Goal: Task Accomplishment & Management: Complete application form

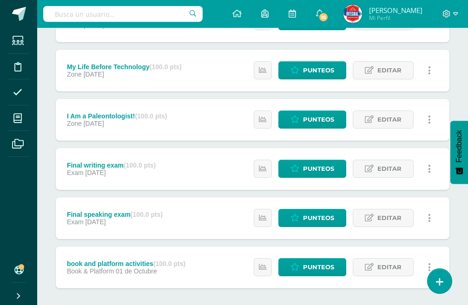
scroll to position [362, 0]
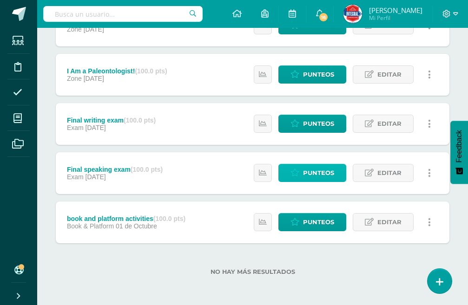
click at [318, 178] on span "Punteos" at bounding box center [318, 172] width 31 height 17
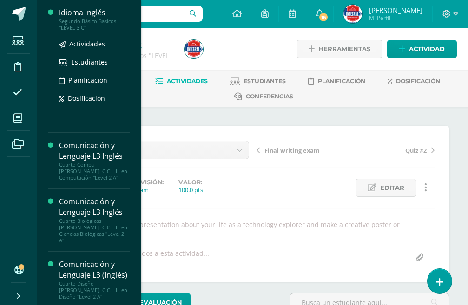
click at [84, 20] on div "Segundo Básico Basicos "LEVEL 3 C"" at bounding box center [94, 24] width 71 height 13
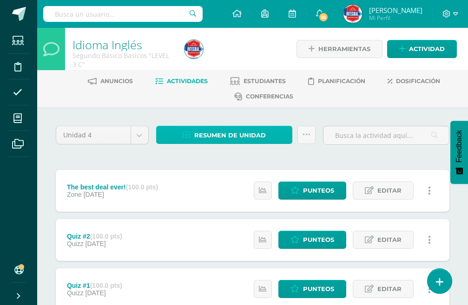
click at [247, 130] on span "Resumen de unidad" at bounding box center [230, 135] width 72 height 17
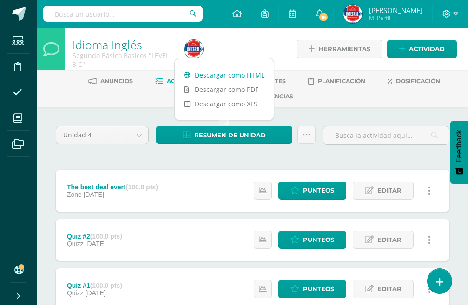
click at [241, 76] on link "Descargar como HTML" at bounding box center [224, 75] width 99 height 14
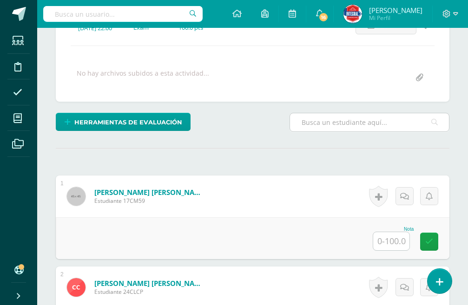
scroll to position [139, 0]
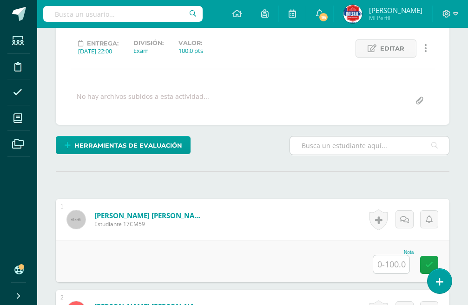
click at [331, 148] on input "text" at bounding box center [369, 146] width 159 height 18
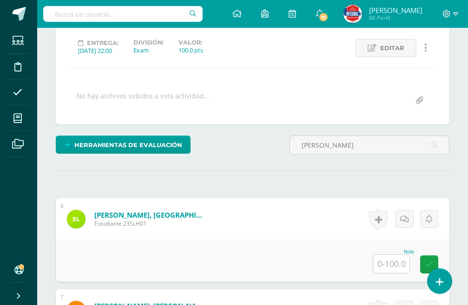
type input "lope"
click at [402, 262] on input "text" at bounding box center [391, 264] width 36 height 18
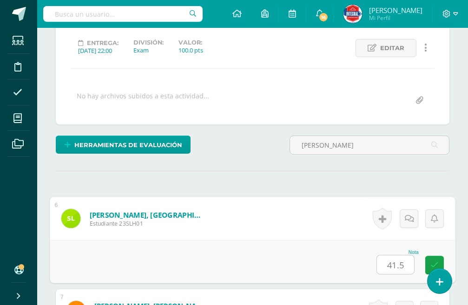
type input "41.5"
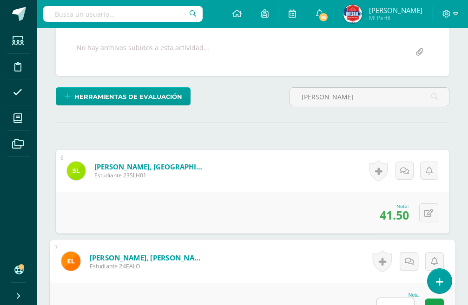
scroll to position [175, 0]
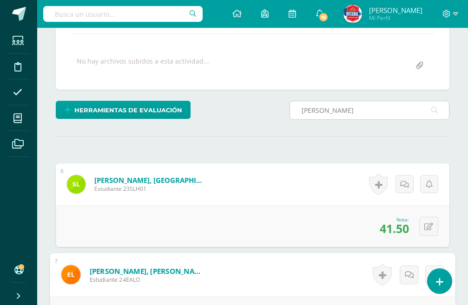
click at [368, 117] on input "lope" at bounding box center [369, 110] width 159 height 18
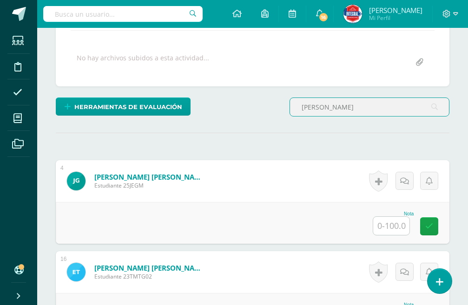
scroll to position [222, 0]
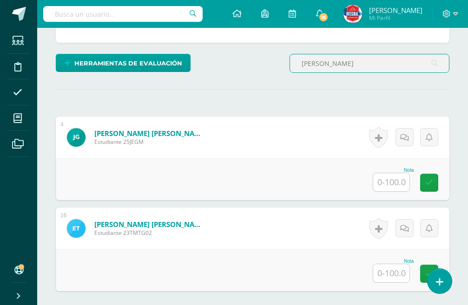
type input "eduardo"
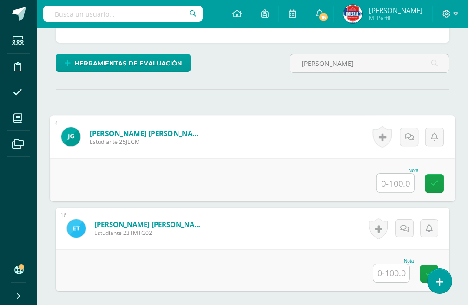
click at [400, 184] on input "text" at bounding box center [395, 183] width 37 height 19
type input "54"
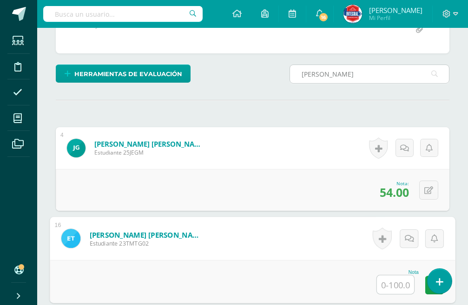
scroll to position [175, 0]
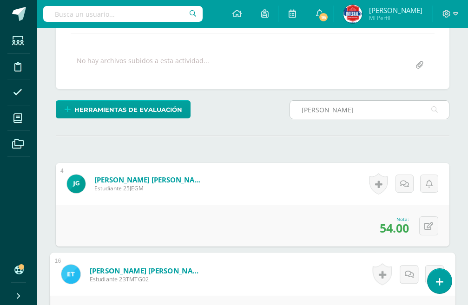
click at [349, 110] on input "eduardo" at bounding box center [369, 110] width 159 height 18
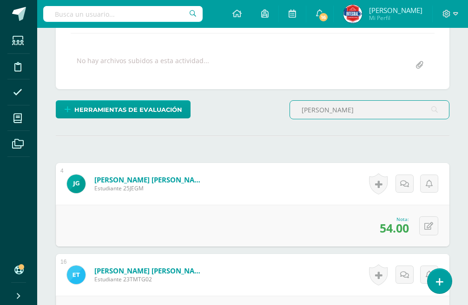
click at [349, 110] on input "eduardo" at bounding box center [369, 110] width 159 height 18
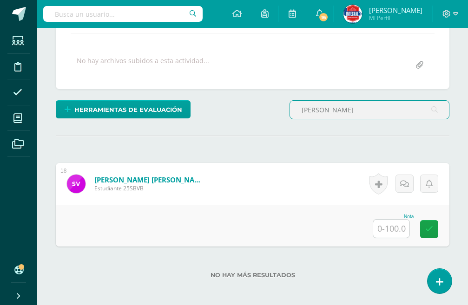
scroll to position [176, 0]
type input "belen"
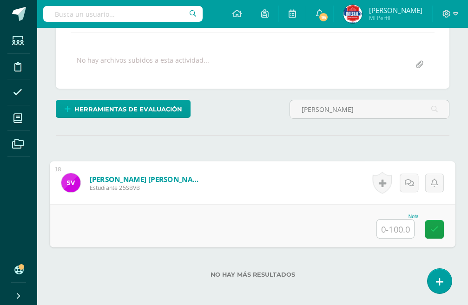
click at [388, 227] on input "text" at bounding box center [395, 229] width 37 height 19
type input "90.2"
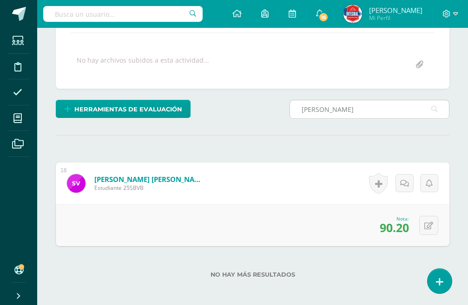
click at [342, 108] on input "belen" at bounding box center [369, 109] width 159 height 18
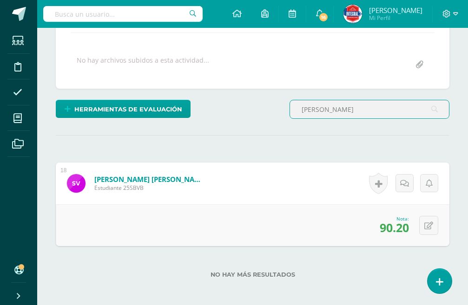
click at [342, 108] on input "belen" at bounding box center [369, 109] width 159 height 18
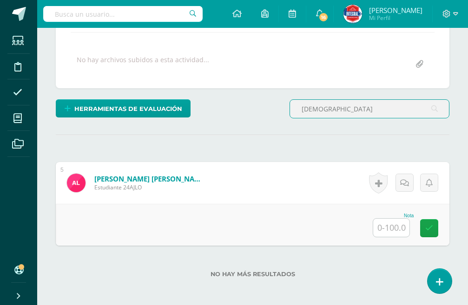
type input "ariany"
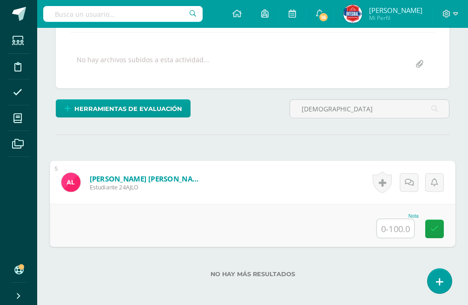
click at [393, 230] on input "text" at bounding box center [395, 228] width 37 height 19
type input "26.2"
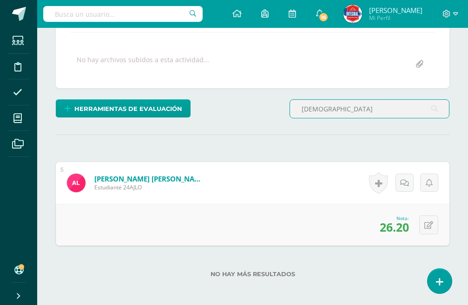
click at [322, 106] on input "ariany" at bounding box center [369, 109] width 159 height 18
type input "a"
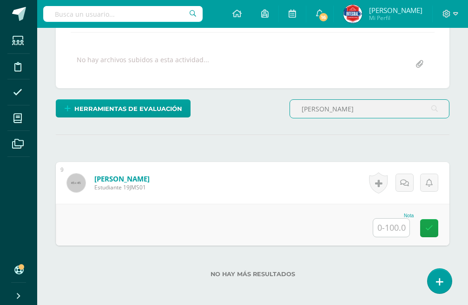
scroll to position [177, 0]
type input "jere"
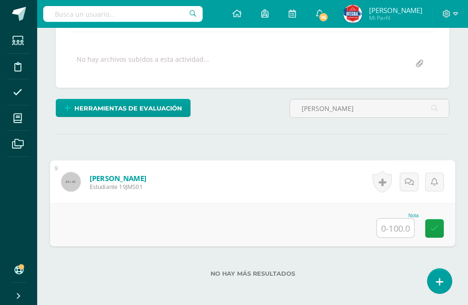
click at [388, 228] on input "text" at bounding box center [395, 228] width 37 height 19
type input "5"
type input "85.2"
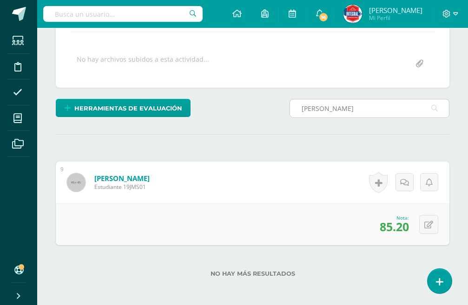
click at [342, 112] on input "jere" at bounding box center [369, 108] width 159 height 18
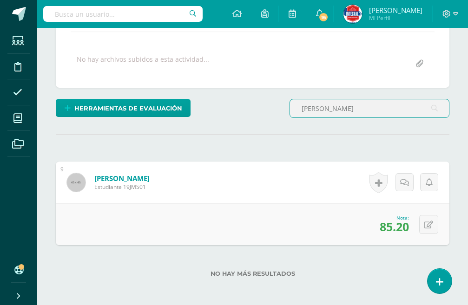
click at [342, 112] on input "jere" at bounding box center [369, 108] width 159 height 18
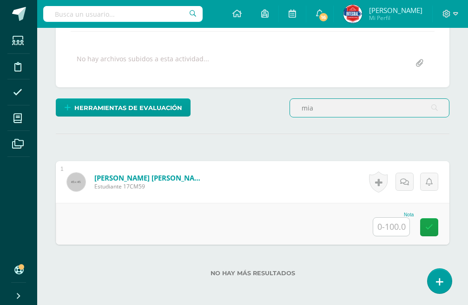
type input "mia"
click at [397, 228] on input "text" at bounding box center [391, 227] width 36 height 18
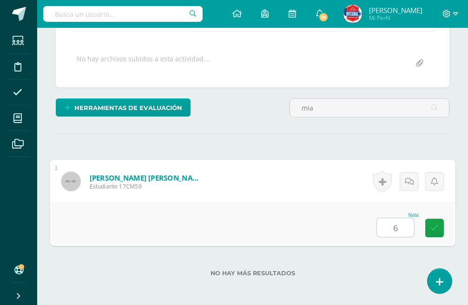
type input "67"
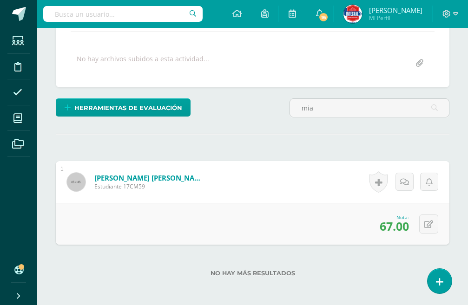
click at [344, 95] on div "¿Estás seguro que quieres eliminar esta actividad? Esto borrará la actividad y …" at bounding box center [252, 141] width 401 height 384
click at [341, 102] on input "mia" at bounding box center [369, 108] width 159 height 18
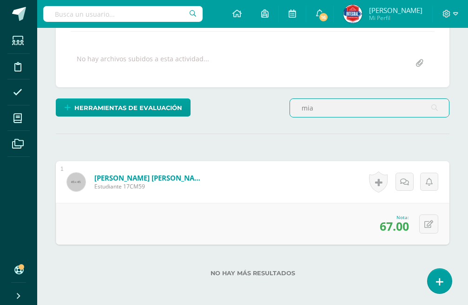
click at [341, 102] on input "mia" at bounding box center [369, 108] width 159 height 18
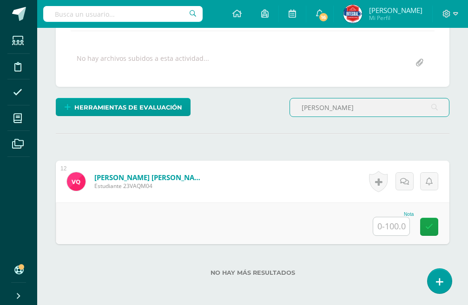
type input "valentina"
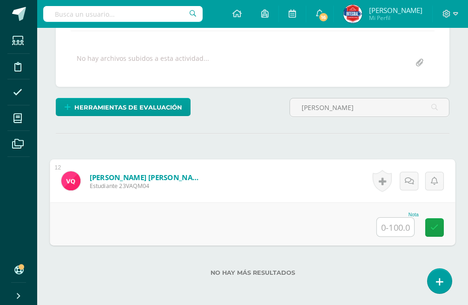
click at [395, 225] on input "text" at bounding box center [395, 227] width 37 height 19
type input "96"
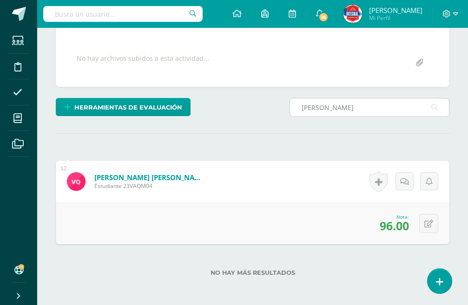
click at [334, 107] on input "valentina" at bounding box center [369, 107] width 159 height 18
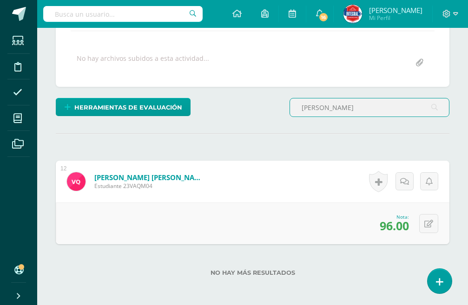
click at [334, 107] on input "valentina" at bounding box center [369, 107] width 159 height 18
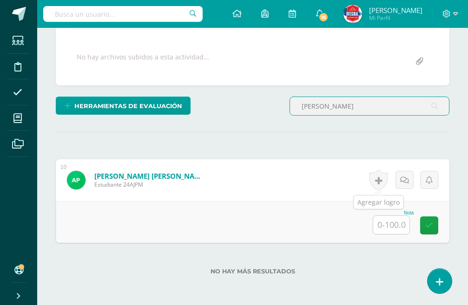
scroll to position [179, 0]
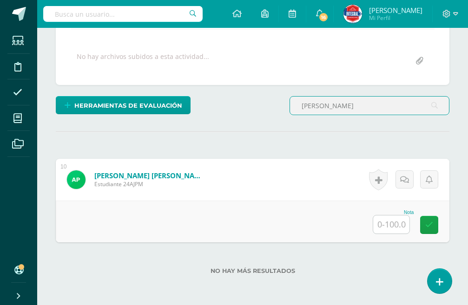
type input "javier"
click at [399, 224] on input "text" at bounding box center [391, 225] width 36 height 18
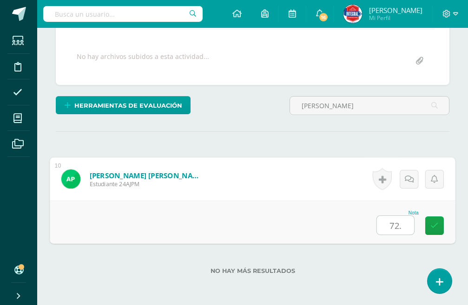
type input "72.6"
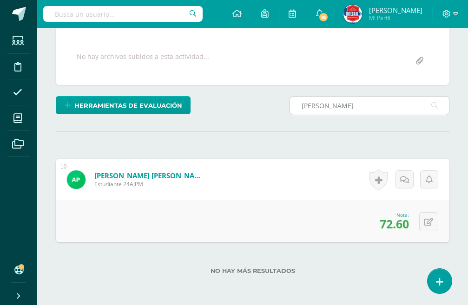
click at [337, 108] on input "javier" at bounding box center [369, 106] width 159 height 18
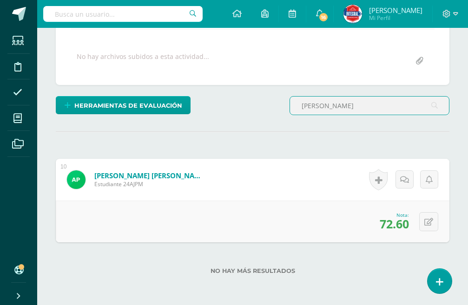
click at [337, 108] on input "javier" at bounding box center [369, 106] width 159 height 18
click at [337, 107] on input "javier" at bounding box center [369, 106] width 159 height 18
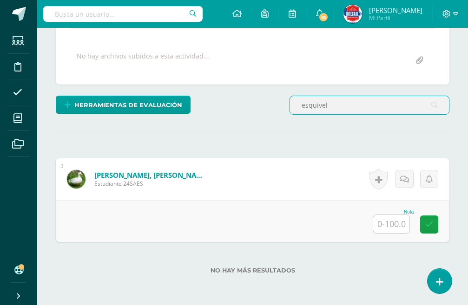
type input "esquivel"
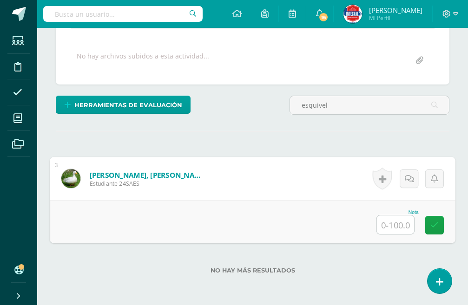
click at [400, 223] on input "text" at bounding box center [395, 225] width 37 height 19
type input "76.80"
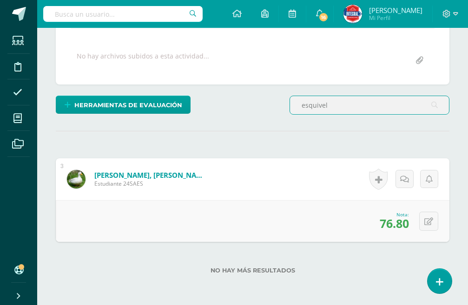
click at [347, 102] on input "esquivel" at bounding box center [369, 105] width 159 height 18
click at [348, 102] on input "esquivel" at bounding box center [369, 105] width 159 height 18
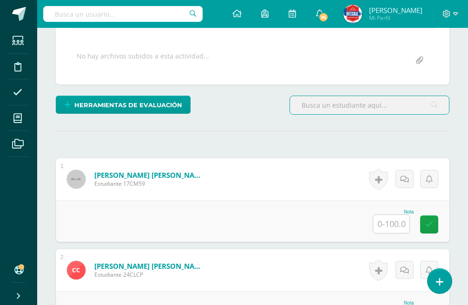
click at [350, 109] on input "text" at bounding box center [369, 105] width 159 height 18
click at [351, 109] on input "text" at bounding box center [369, 105] width 159 height 18
type input "esquivel"
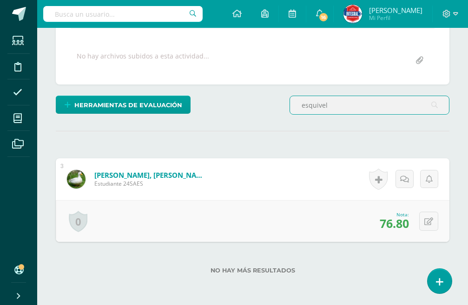
scroll to position [180, 0]
click at [432, 223] on icon at bounding box center [428, 221] width 9 height 8
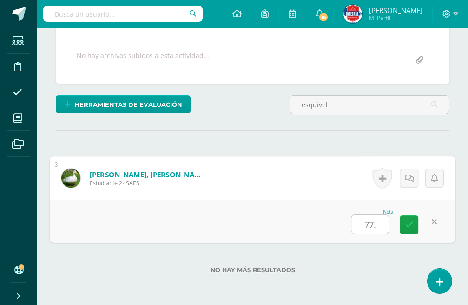
type input "77.8"
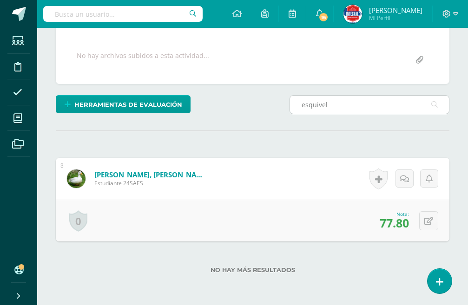
click at [368, 103] on input "esquivel" at bounding box center [369, 105] width 159 height 18
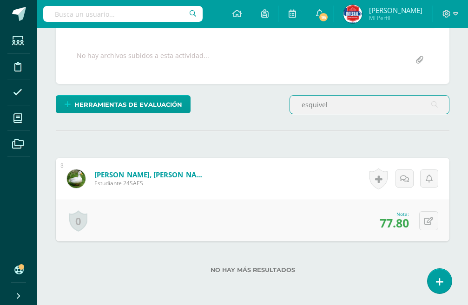
click at [368, 103] on input "esquivel" at bounding box center [369, 105] width 159 height 18
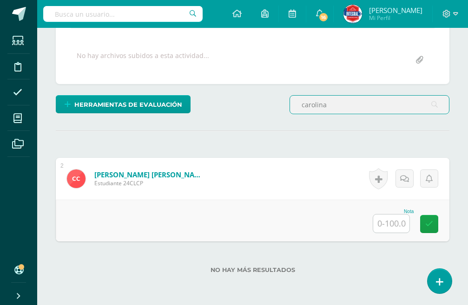
scroll to position [181, 0]
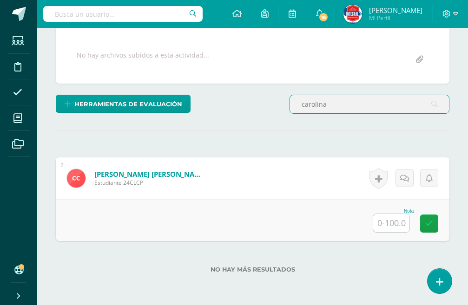
type input "carolina"
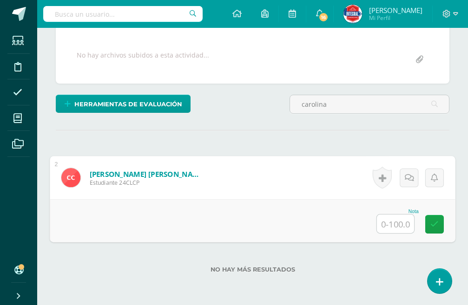
click at [392, 220] on input "text" at bounding box center [395, 224] width 37 height 19
type input "70"
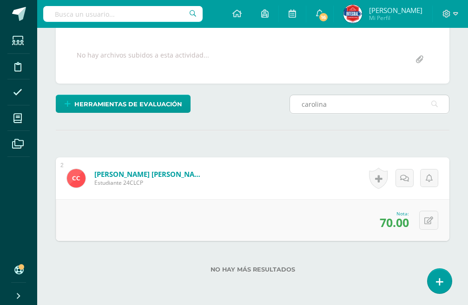
click at [366, 107] on input "carolina" at bounding box center [369, 104] width 159 height 18
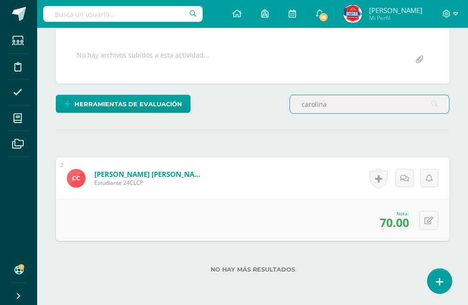
click at [366, 107] on input "carolina" at bounding box center [369, 104] width 159 height 18
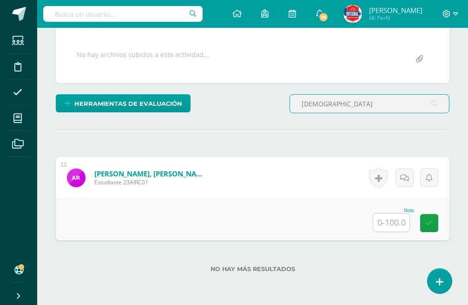
type input "isaa"
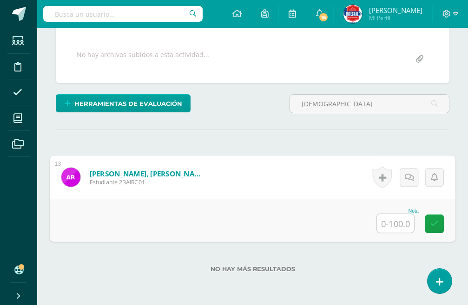
click at [401, 222] on input "text" at bounding box center [395, 223] width 37 height 19
type input "76"
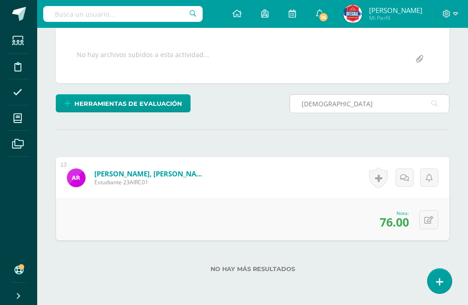
click at [359, 105] on input "isaa" at bounding box center [369, 104] width 159 height 18
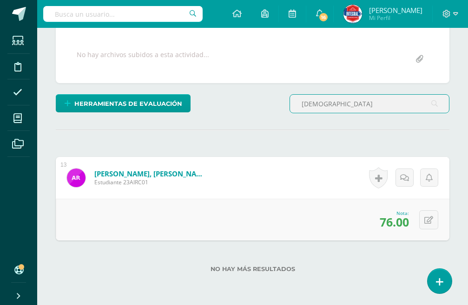
click at [359, 105] on input "isaa" at bounding box center [369, 104] width 159 height 18
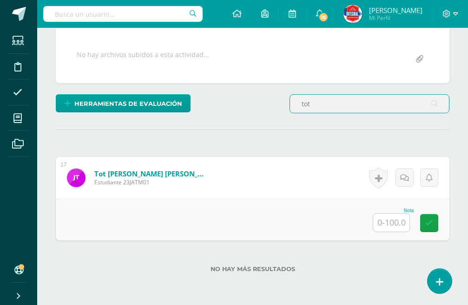
scroll to position [182, 0]
type input "tot"
click at [384, 218] on input "text" at bounding box center [391, 222] width 36 height 18
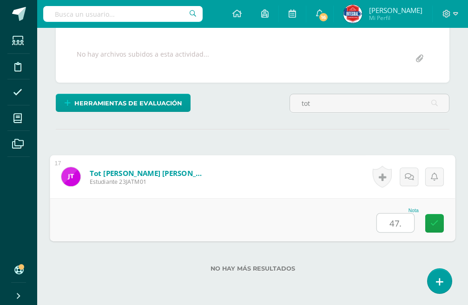
type input "47.7"
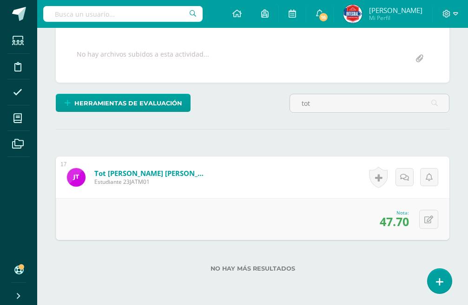
click at [214, 131] on div "¿Estás seguro que quieres eliminar esta actividad? Esto borrará la actividad y …" at bounding box center [252, 136] width 401 height 384
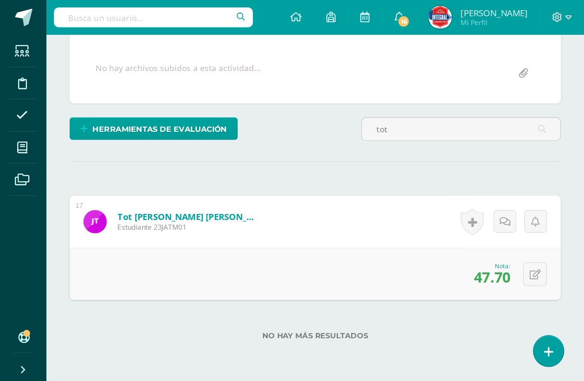
scroll to position [90, 0]
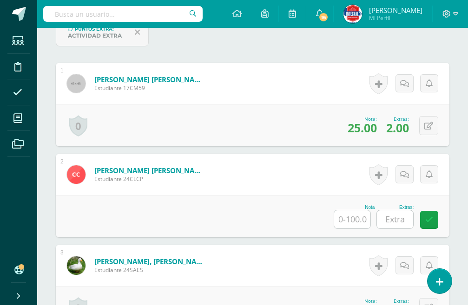
scroll to position [326, 0]
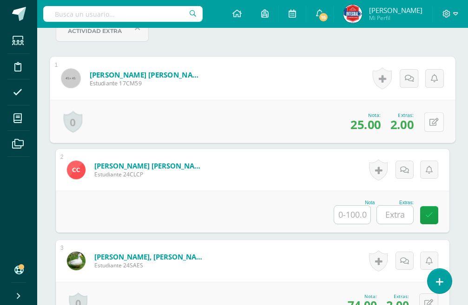
click at [433, 119] on button at bounding box center [434, 122] width 20 height 20
type input "80"
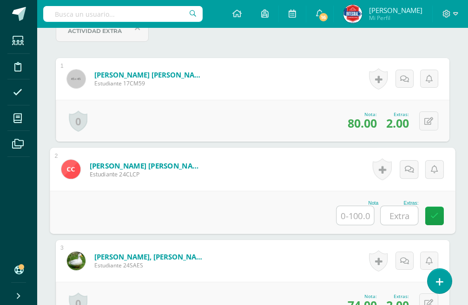
scroll to position [373, 0]
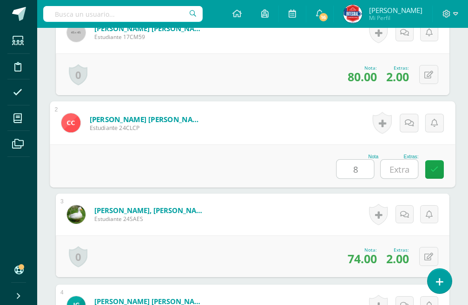
type input "80"
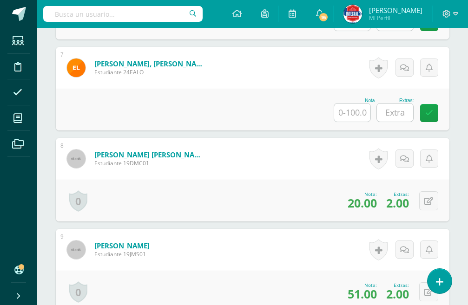
scroll to position [930, 0]
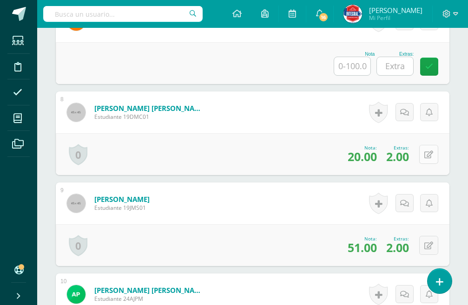
click at [425, 153] on button at bounding box center [428, 154] width 19 height 19
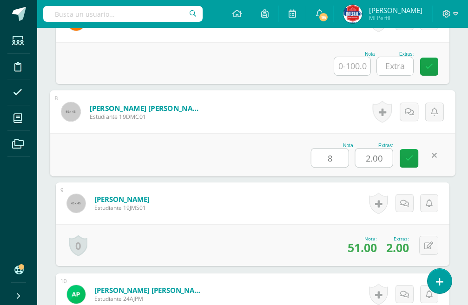
type input "80"
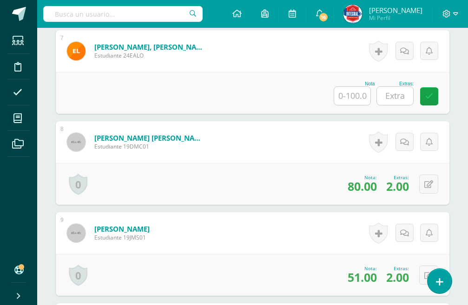
scroll to position [884, 0]
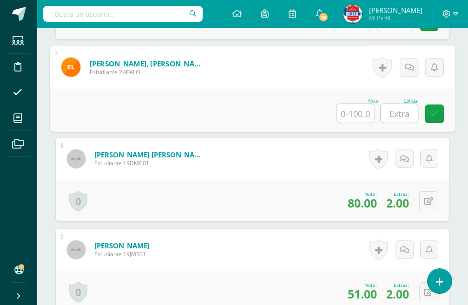
click at [356, 112] on input "text" at bounding box center [355, 113] width 37 height 19
type input "80"
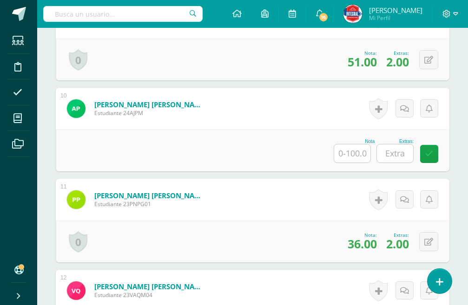
scroll to position [1162, 0]
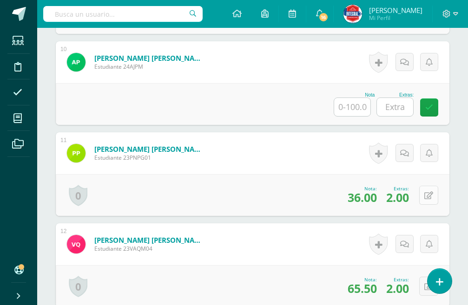
click at [424, 195] on button at bounding box center [428, 195] width 19 height 19
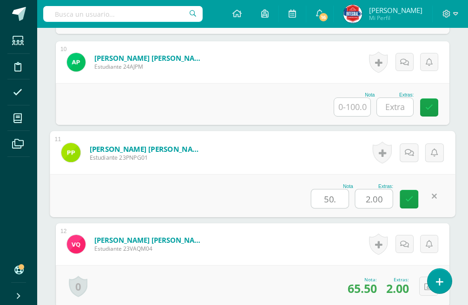
type input "50.4"
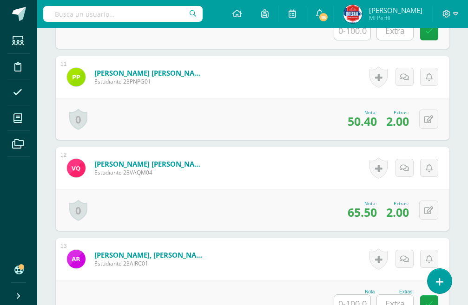
scroll to position [1255, 0]
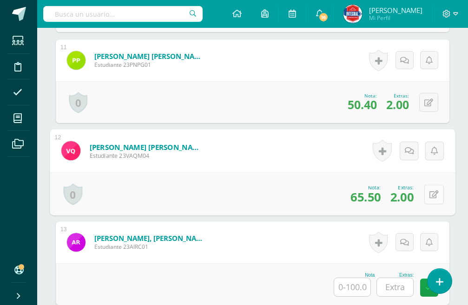
click at [424, 194] on button at bounding box center [434, 194] width 20 height 20
type input "80"
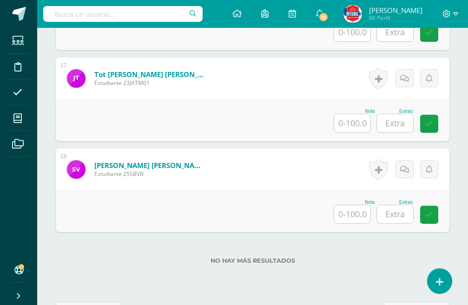
scroll to position [1813, 0]
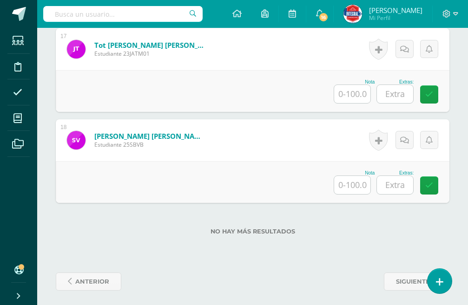
click at [362, 188] on input "text" at bounding box center [352, 185] width 36 height 18
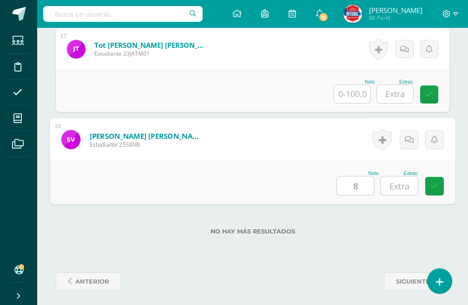
type input "80"
click at [436, 182] on button at bounding box center [434, 183] width 20 height 20
click at [382, 188] on input "text" at bounding box center [373, 186] width 37 height 19
type input "6"
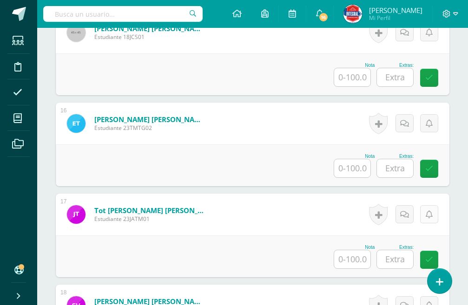
scroll to position [1644, 0]
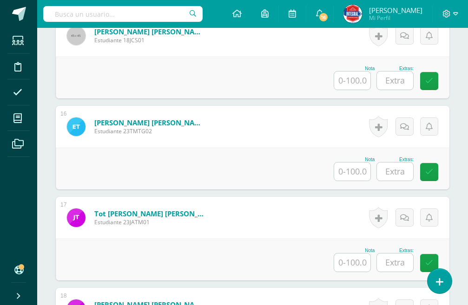
click at [358, 172] on input "text" at bounding box center [352, 172] width 36 height 18
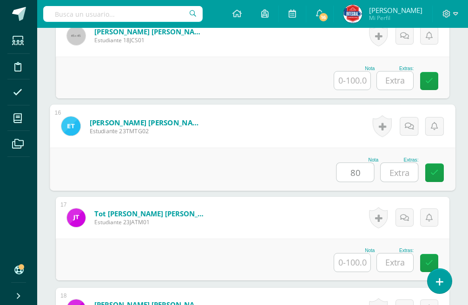
type input "80"
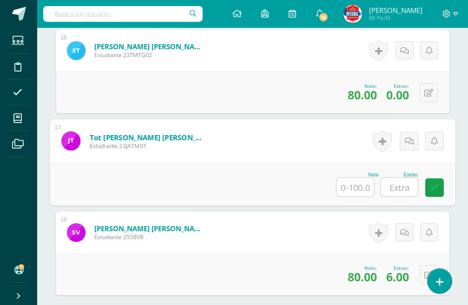
scroll to position [1737, 0]
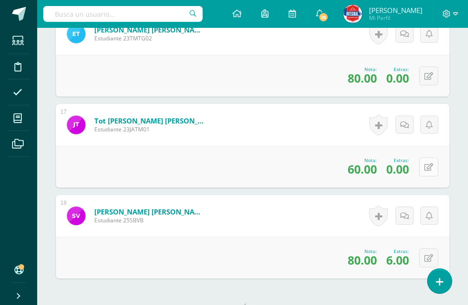
click at [429, 165] on button at bounding box center [428, 167] width 19 height 19
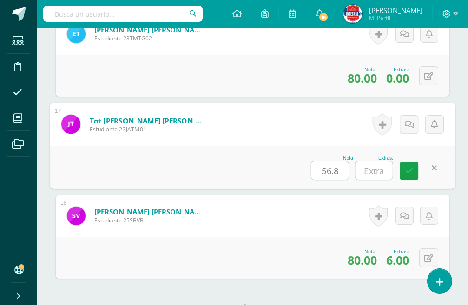
type input "56.80"
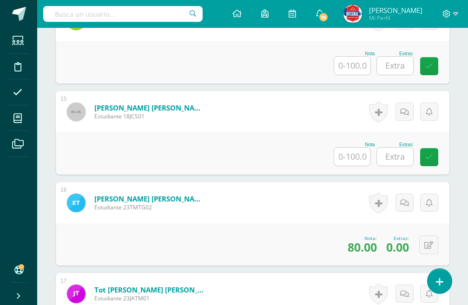
scroll to position [1551, 0]
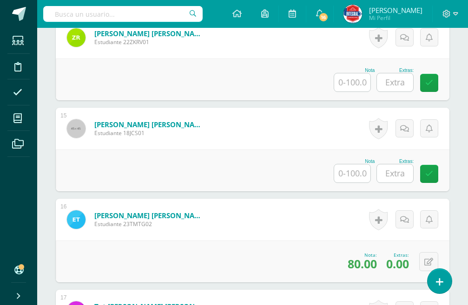
click at [352, 171] on input "text" at bounding box center [352, 173] width 36 height 18
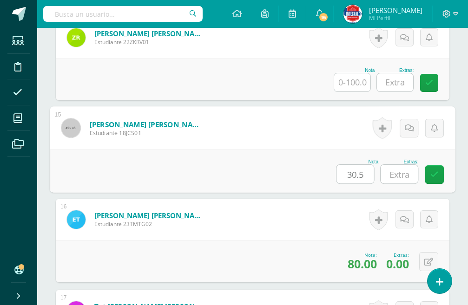
type input "30.56"
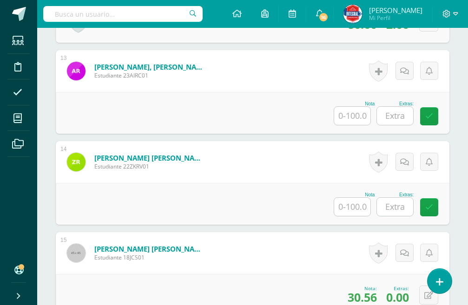
scroll to position [1412, 0]
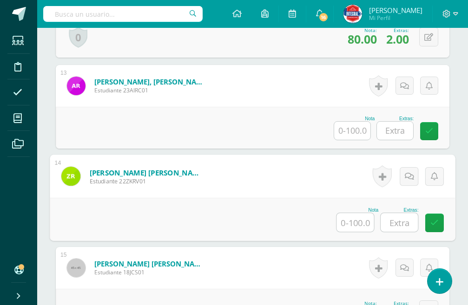
click at [361, 220] on input "text" at bounding box center [355, 222] width 37 height 19
click at [364, 220] on input "text" at bounding box center [355, 222] width 37 height 19
type input "32"
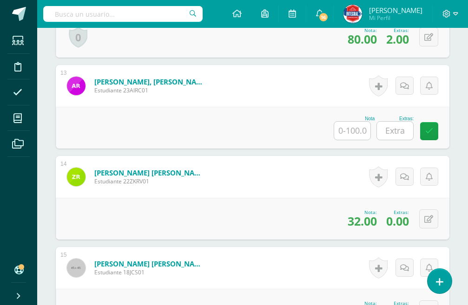
scroll to position [1365, 0]
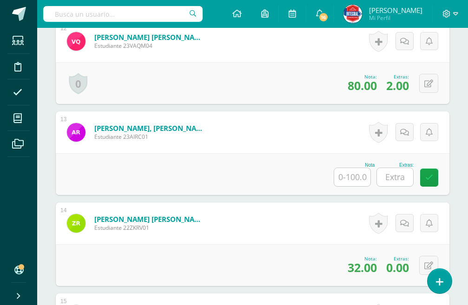
click at [356, 177] on input "text" at bounding box center [352, 177] width 36 height 18
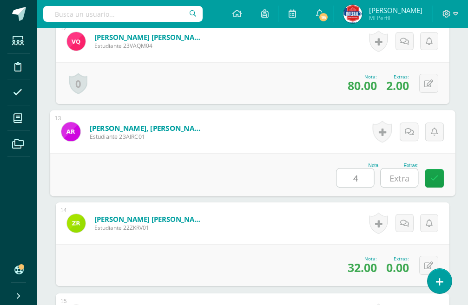
type input "40"
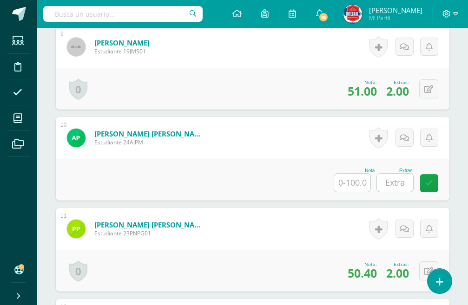
scroll to position [1040, 0]
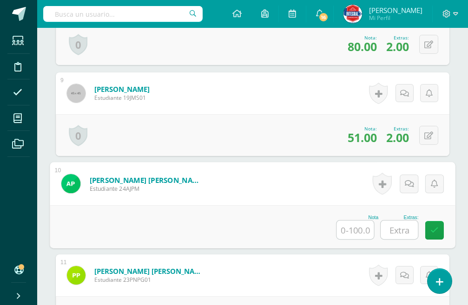
click at [353, 227] on input "text" at bounding box center [355, 230] width 37 height 19
type input "68"
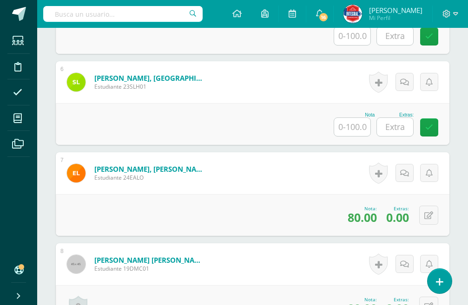
scroll to position [715, 0]
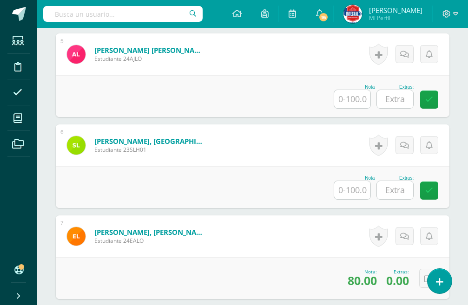
click at [351, 191] on input "text" at bounding box center [352, 190] width 36 height 18
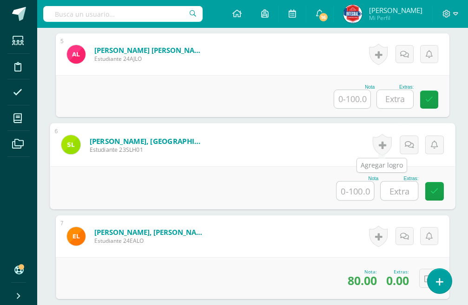
type input "5"
type input "48"
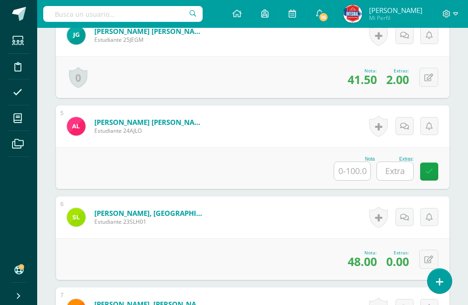
scroll to position [622, 0]
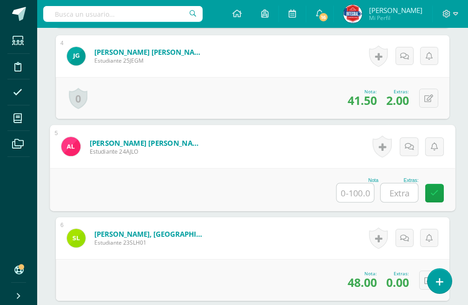
drag, startPoint x: 351, startPoint y: 196, endPoint x: 362, endPoint y: 185, distance: 15.8
click at [354, 194] on input "text" at bounding box center [355, 193] width 37 height 19
type input "40"
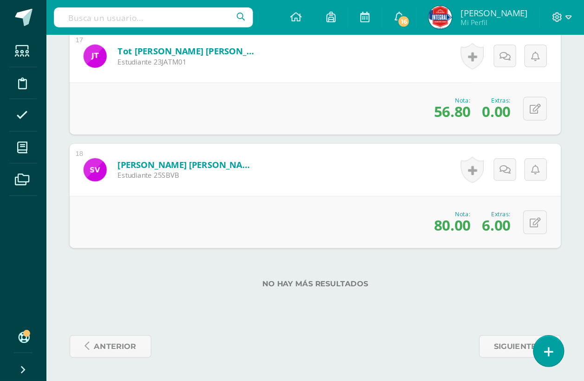
scroll to position [972, 0]
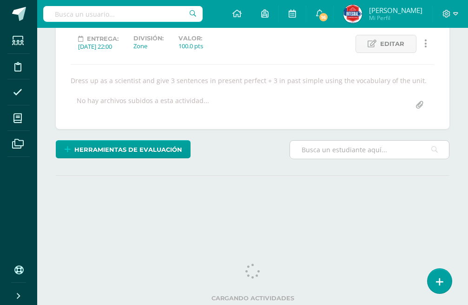
scroll to position [144, 0]
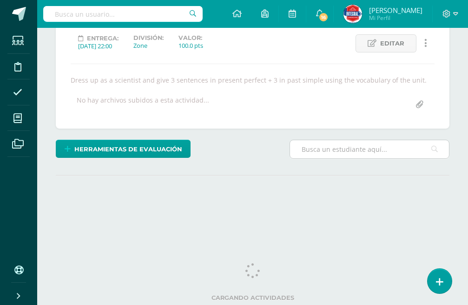
click at [335, 150] on input "text" at bounding box center [369, 149] width 159 height 18
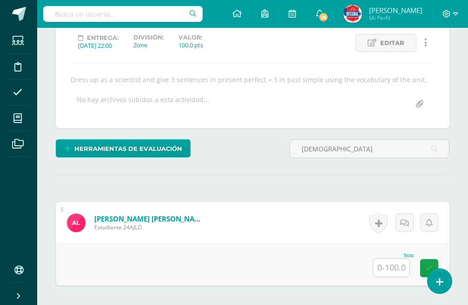
scroll to position [145, 0]
type input "ariany"
click at [401, 267] on input "text" at bounding box center [391, 267] width 36 height 18
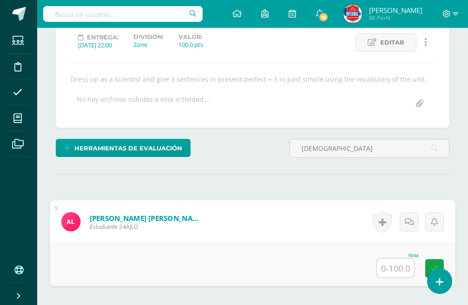
type input "0"
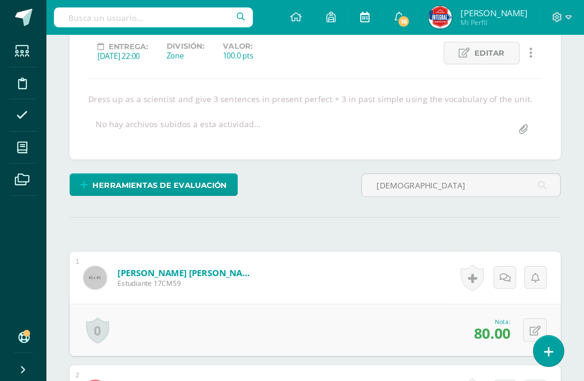
scroll to position [182, 0]
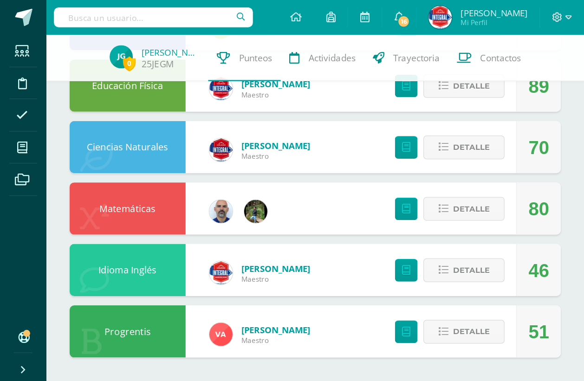
scroll to position [466, 0]
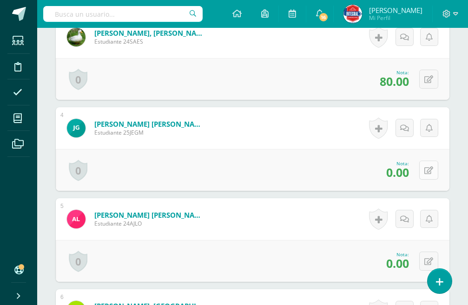
scroll to position [513, 0]
click at [429, 173] on icon at bounding box center [428, 170] width 9 height 8
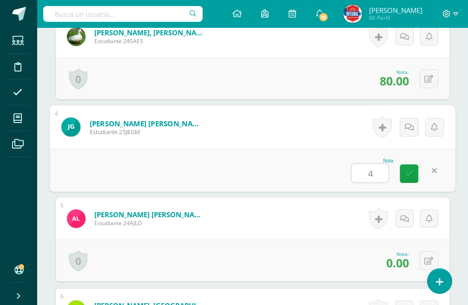
type input "40"
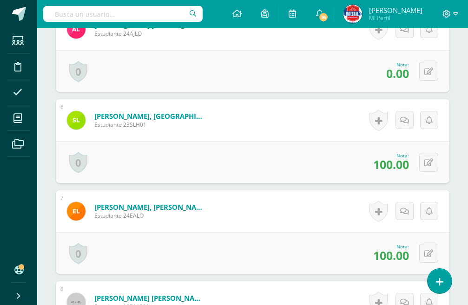
scroll to position [653, 0]
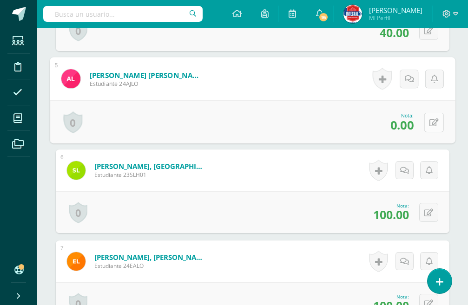
click at [431, 122] on icon at bounding box center [433, 122] width 9 height 8
type input "20"
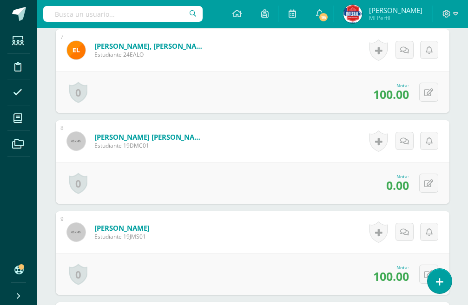
scroll to position [885, 0]
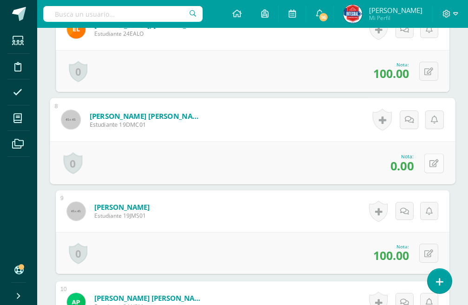
click at [431, 167] on button at bounding box center [434, 163] width 20 height 20
type input "20"
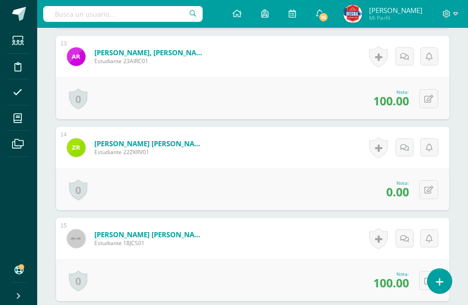
scroll to position [1443, 0]
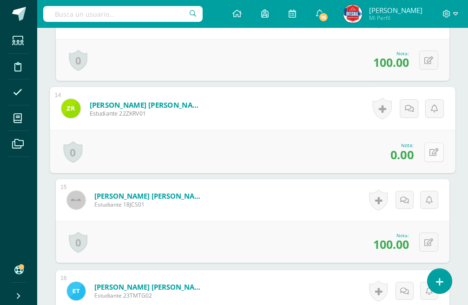
click at [420, 152] on div "0 Logros Logros obtenidos Aún no hay logros agregados Nota: 0.00" at bounding box center [252, 151] width 405 height 43
click at [432, 147] on button at bounding box center [434, 152] width 20 height 20
type input "15"
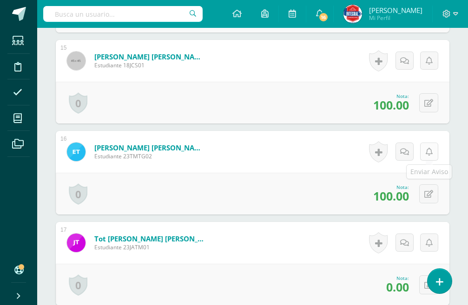
scroll to position [1721, 0]
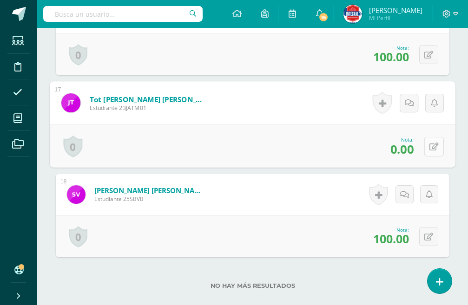
click at [435, 148] on button at bounding box center [434, 147] width 20 height 20
type input "20"
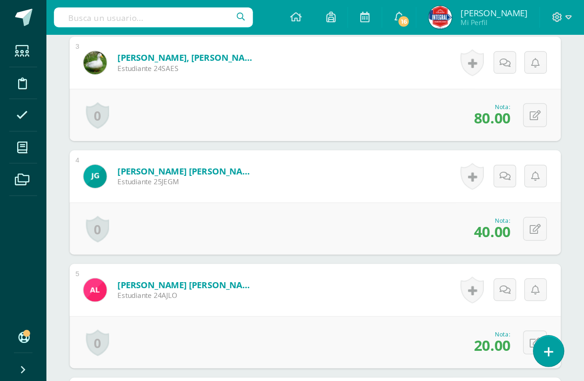
scroll to position [606, 0]
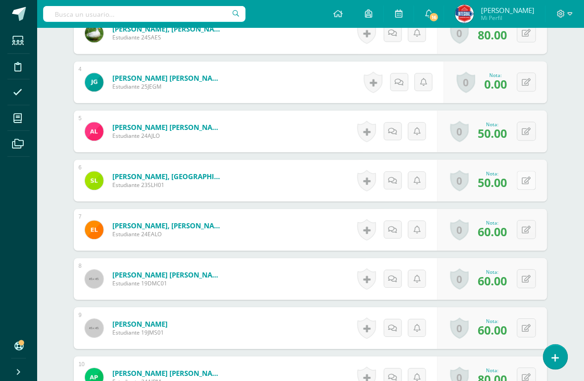
scroll to position [419, 0]
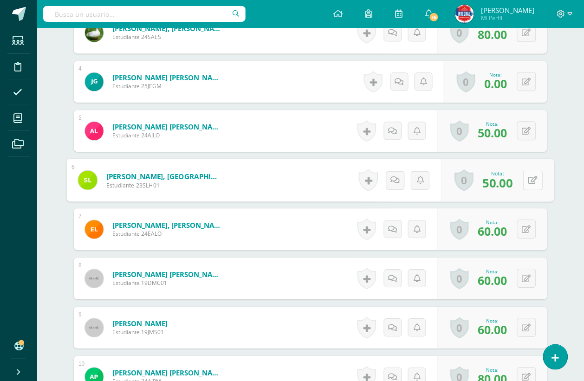
click at [529, 180] on icon at bounding box center [533, 180] width 9 height 8
type input "70"
click at [524, 231] on button at bounding box center [527, 229] width 19 height 19
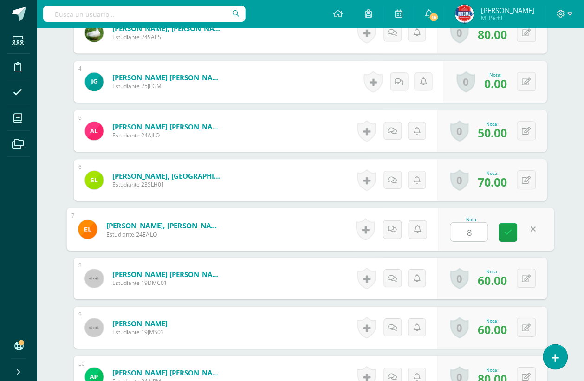
type input "80"
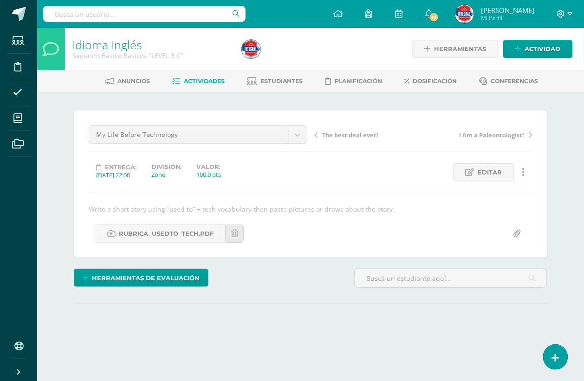
scroll to position [58, 0]
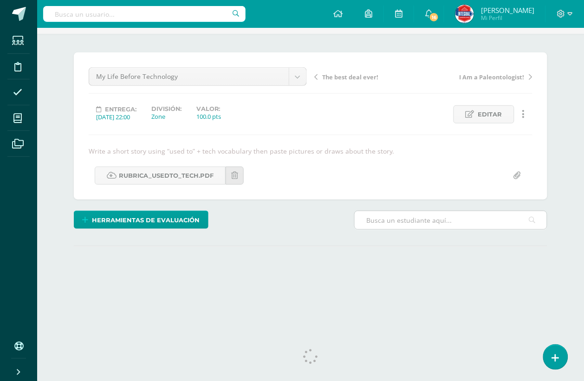
click at [396, 221] on input "text" at bounding box center [451, 220] width 192 height 18
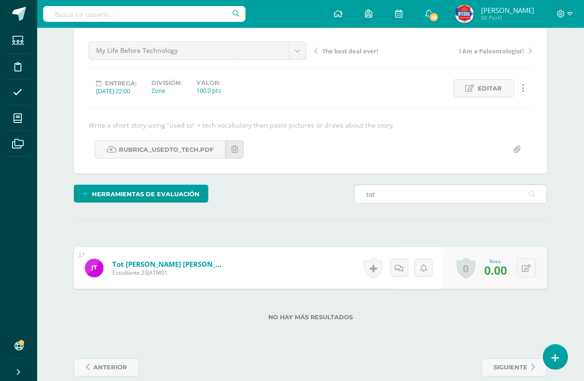
scroll to position [98, 0]
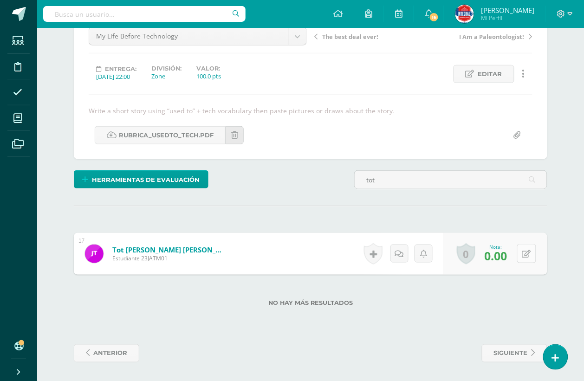
type input "tot"
click at [531, 261] on button at bounding box center [534, 254] width 20 height 20
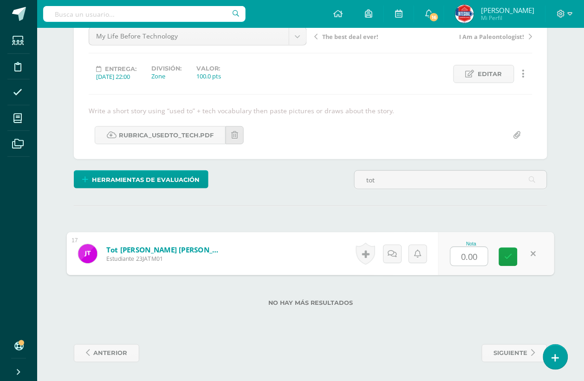
type input "6"
type input "70"
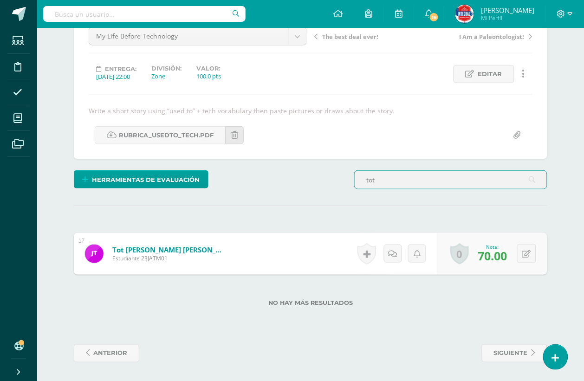
click at [434, 175] on input "tot" at bounding box center [451, 180] width 192 height 18
type input "santiago"
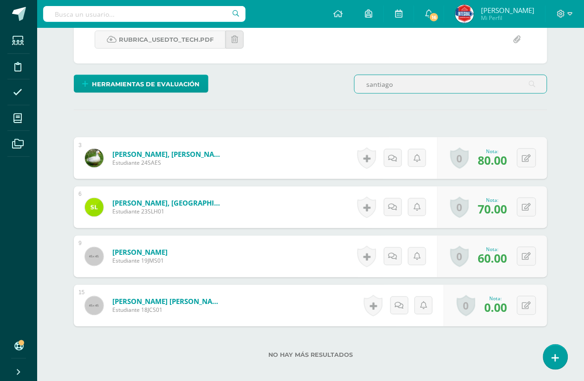
scroll to position [215, 0]
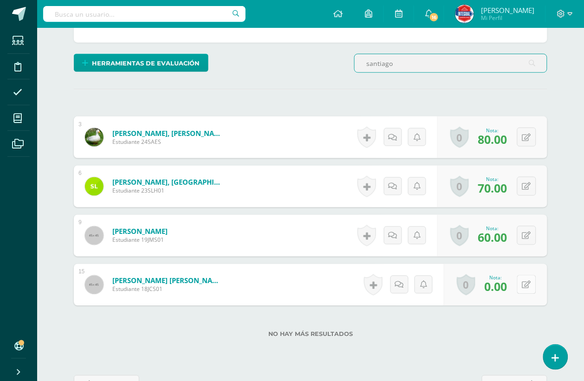
click at [523, 286] on div "0 Logros Logros obtenidos Aún no hay logros agregados Nota: 0.00" at bounding box center [496, 285] width 104 height 42
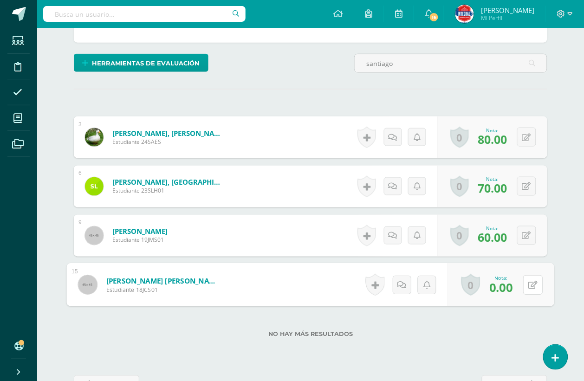
click at [524, 276] on button at bounding box center [534, 286] width 20 height 20
type input "65"
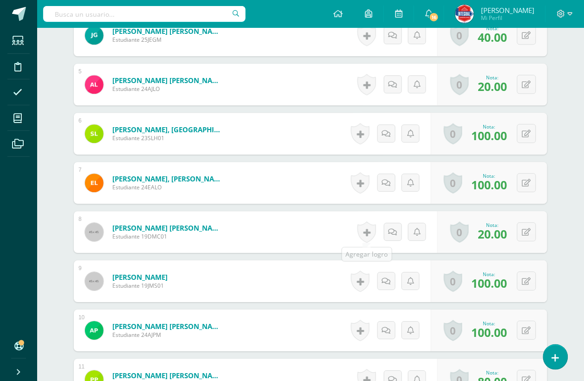
scroll to position [523, 0]
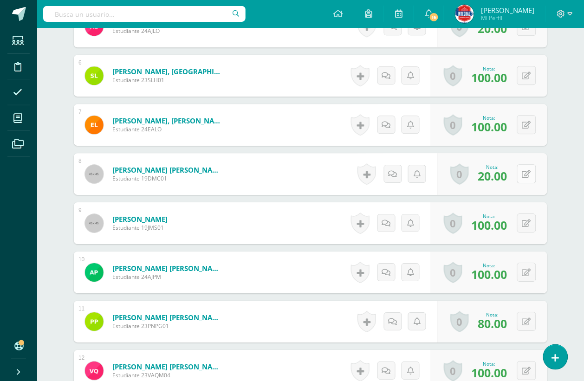
click at [530, 173] on icon at bounding box center [527, 175] width 9 height 8
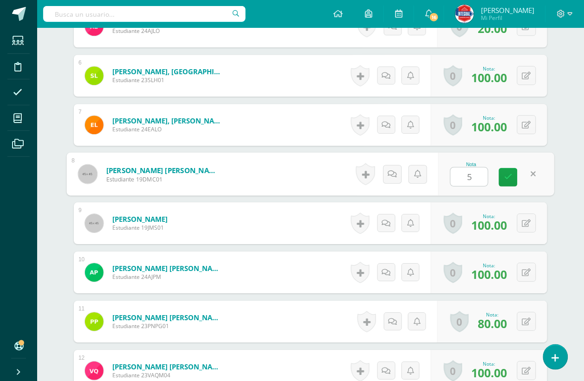
type input "50"
